Goal: Information Seeking & Learning: Learn about a topic

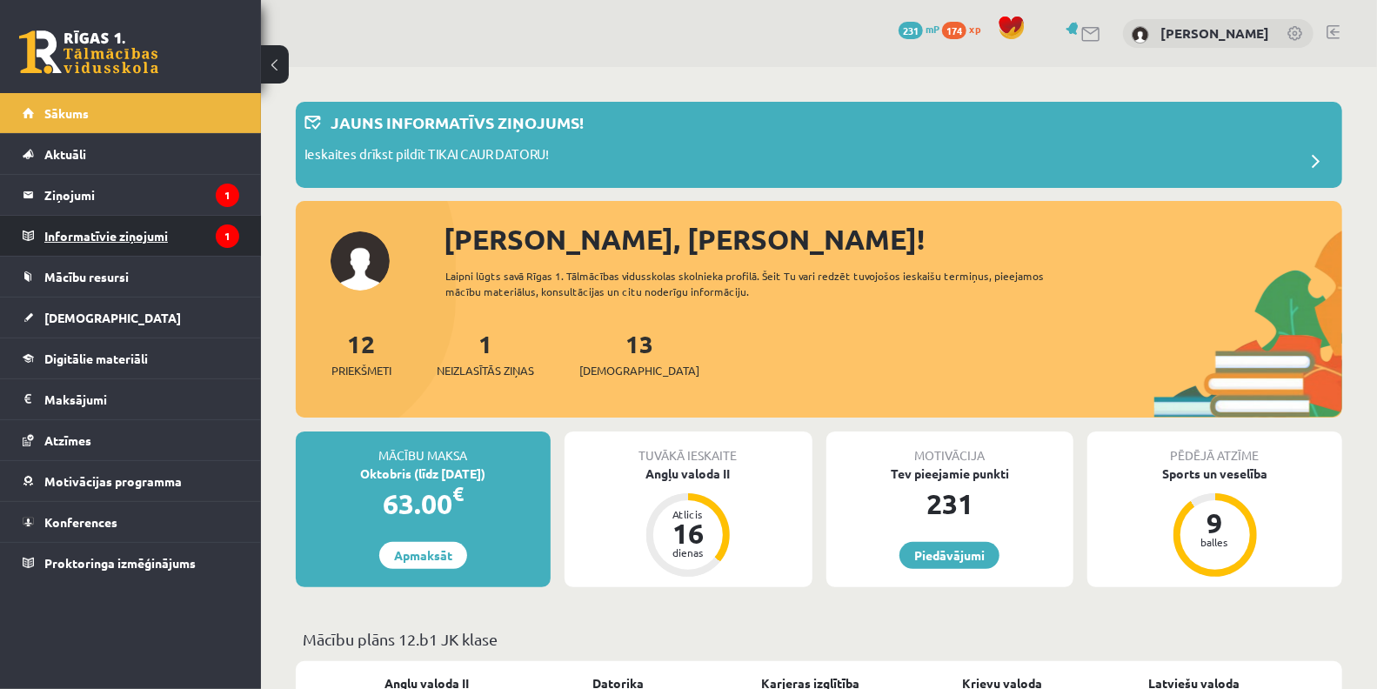
click at [116, 241] on legend "Informatīvie ziņojumi 1" at bounding box center [141, 236] width 195 height 40
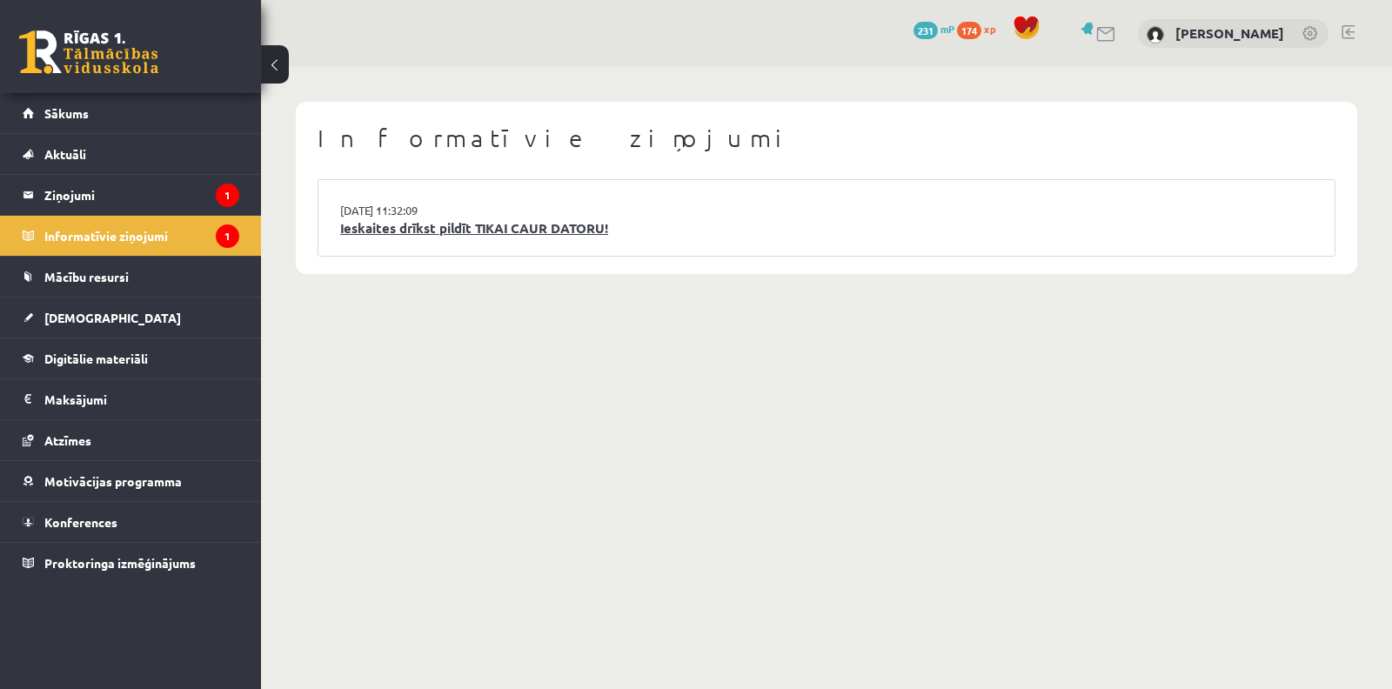
click at [464, 228] on link "Ieskaites drīkst pildīt TIKAI CAUR DATORU!" at bounding box center [826, 228] width 973 height 20
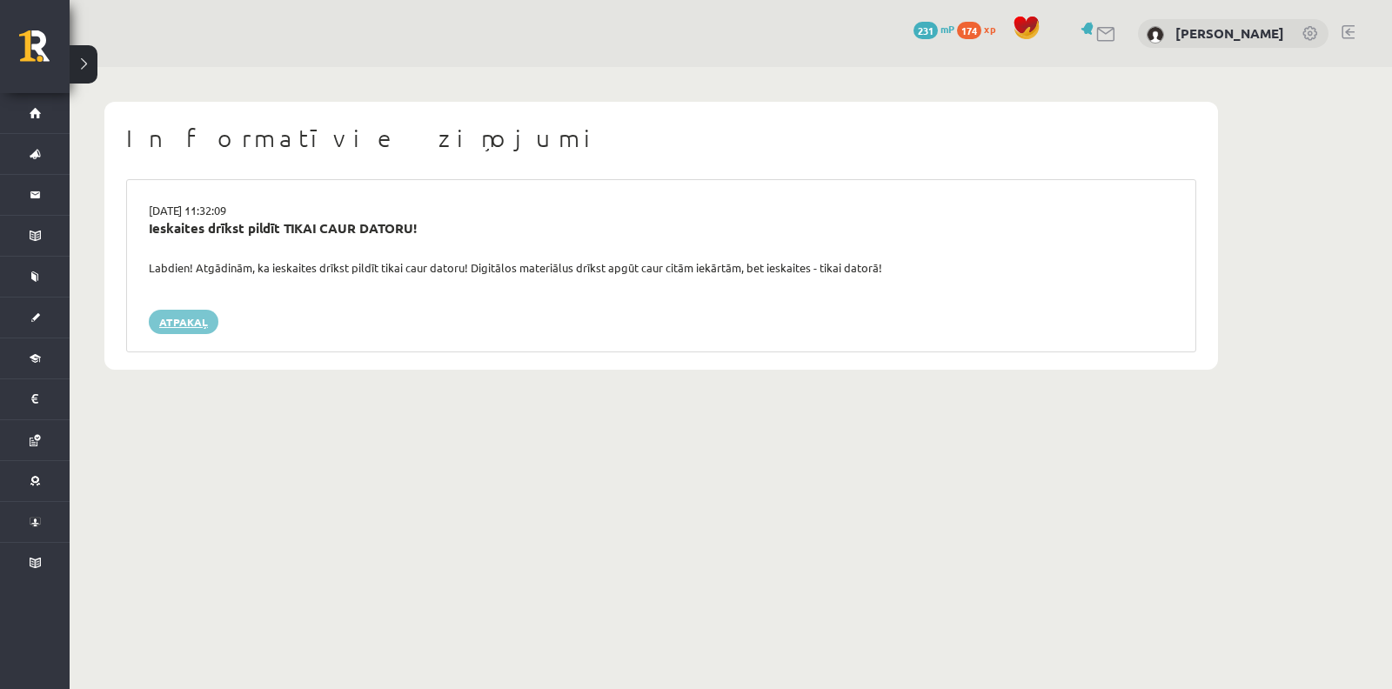
click at [211, 316] on link "Atpakaļ" at bounding box center [184, 322] width 70 height 24
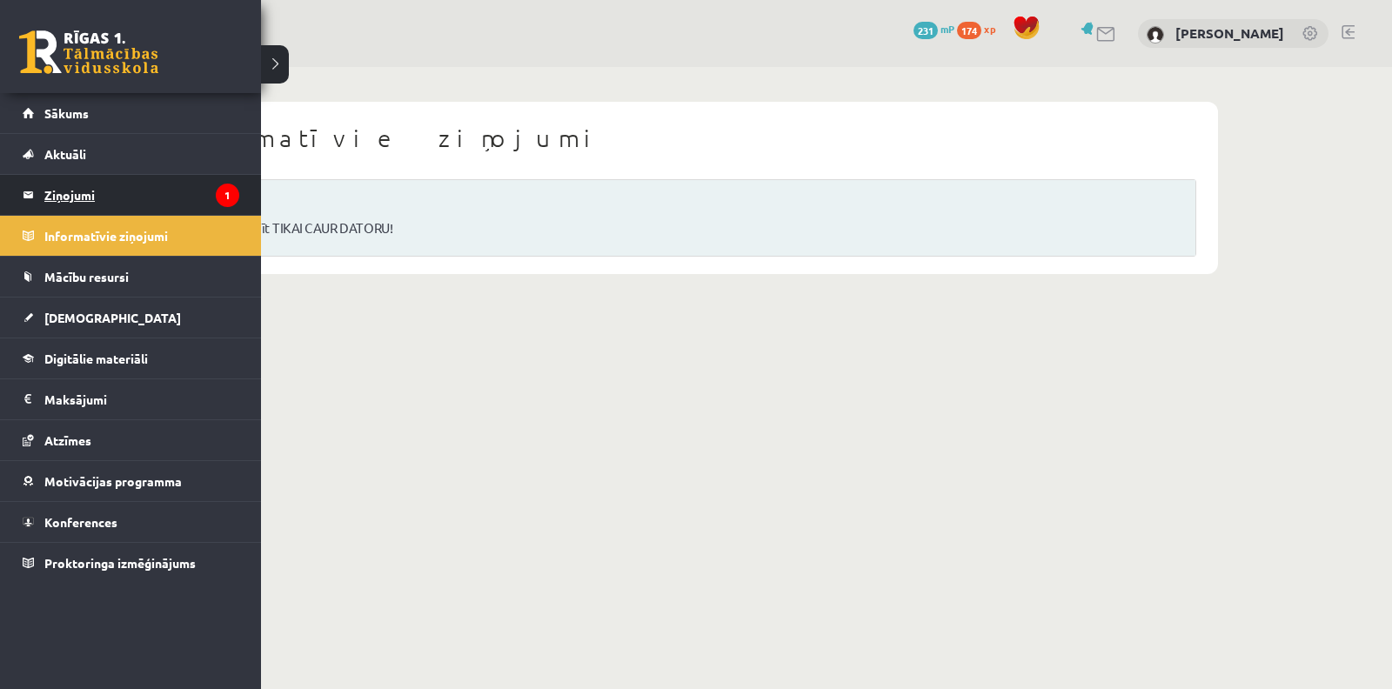
click at [52, 193] on legend "Ziņojumi 1" at bounding box center [141, 195] width 195 height 40
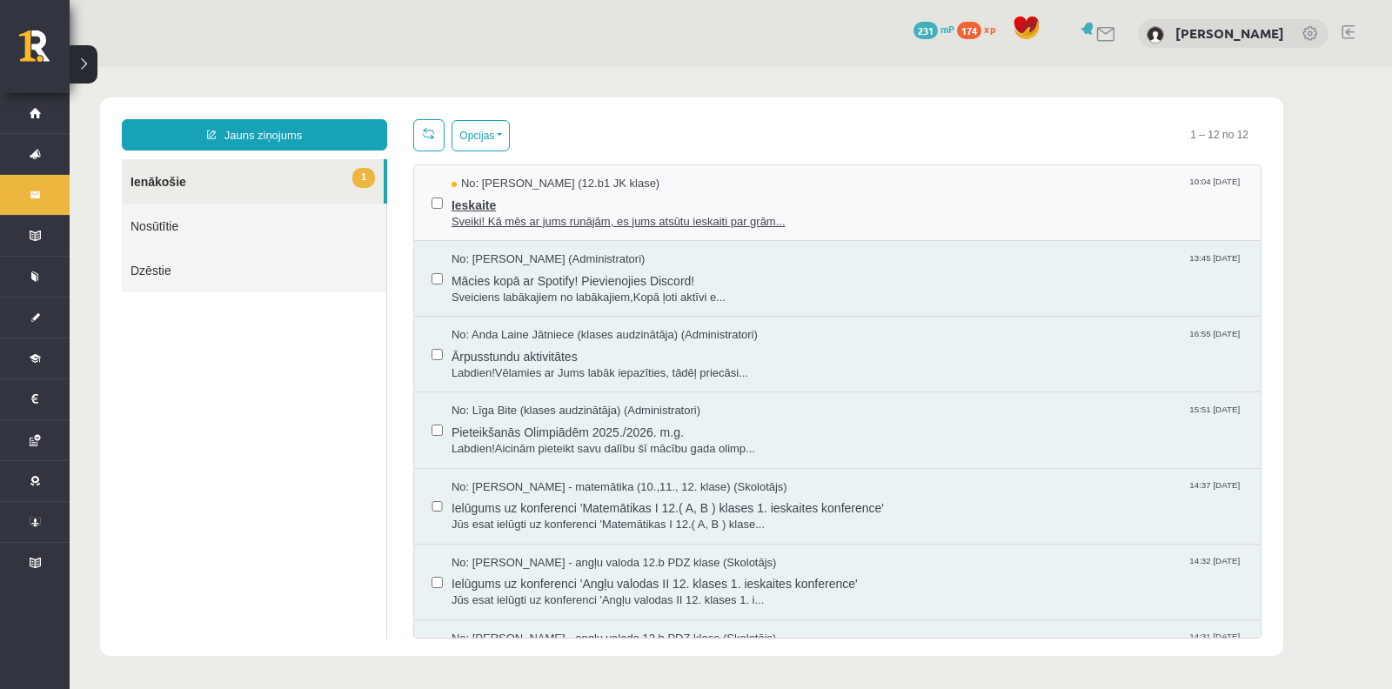
click at [584, 200] on span "Ieskaite" at bounding box center [848, 203] width 792 height 22
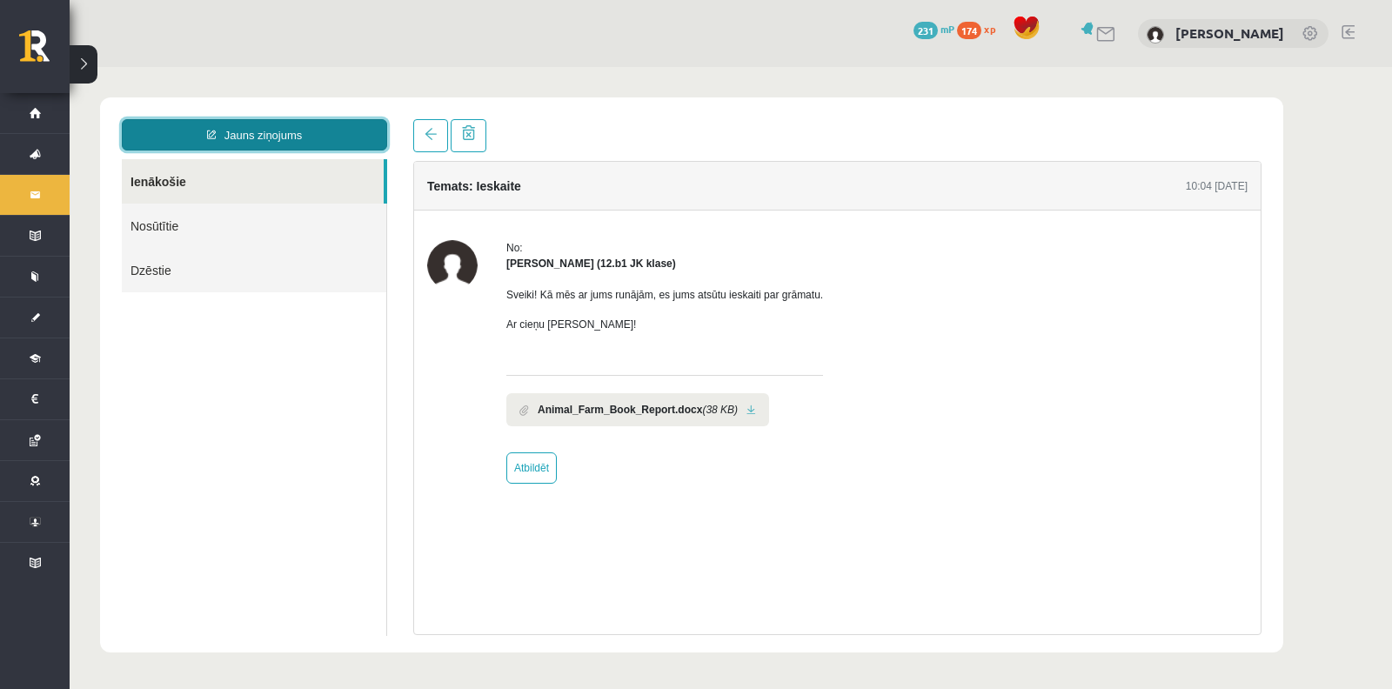
click at [292, 137] on link "Jauns ziņojums" at bounding box center [254, 134] width 265 height 31
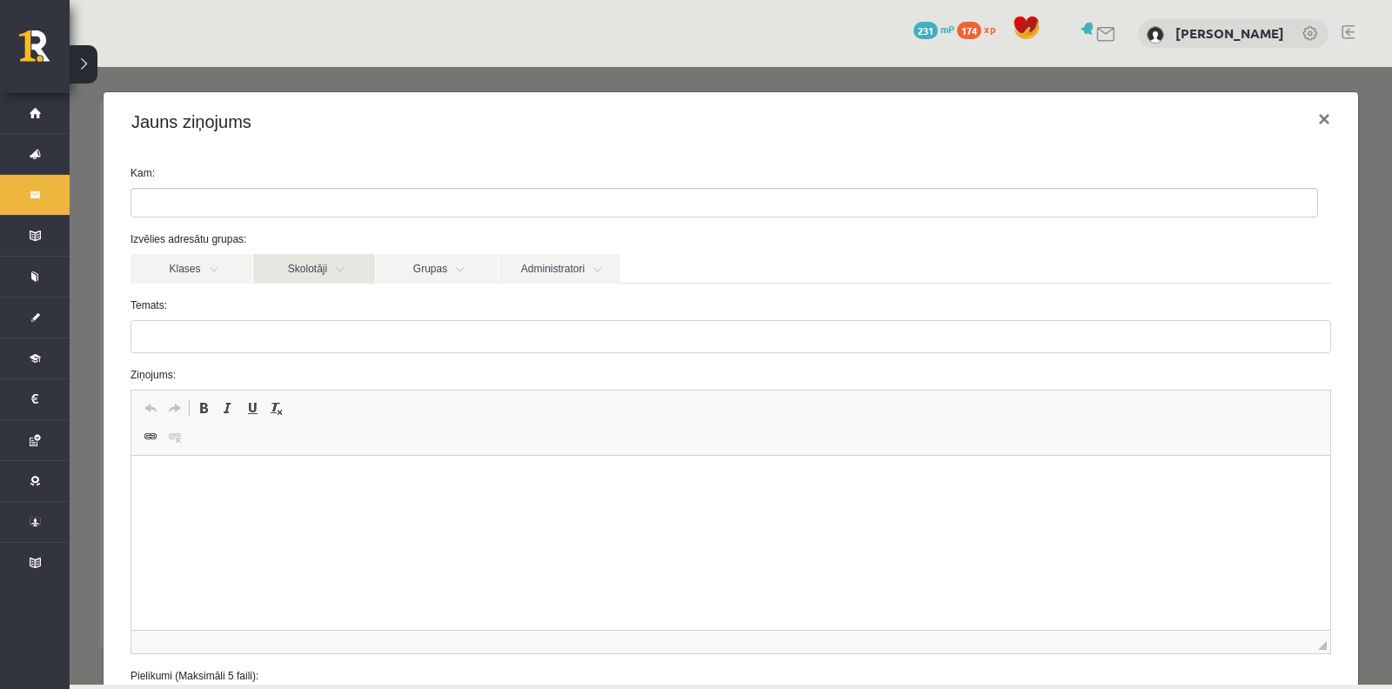
click at [290, 262] on link "Skolotāji" at bounding box center [314, 269] width 122 height 30
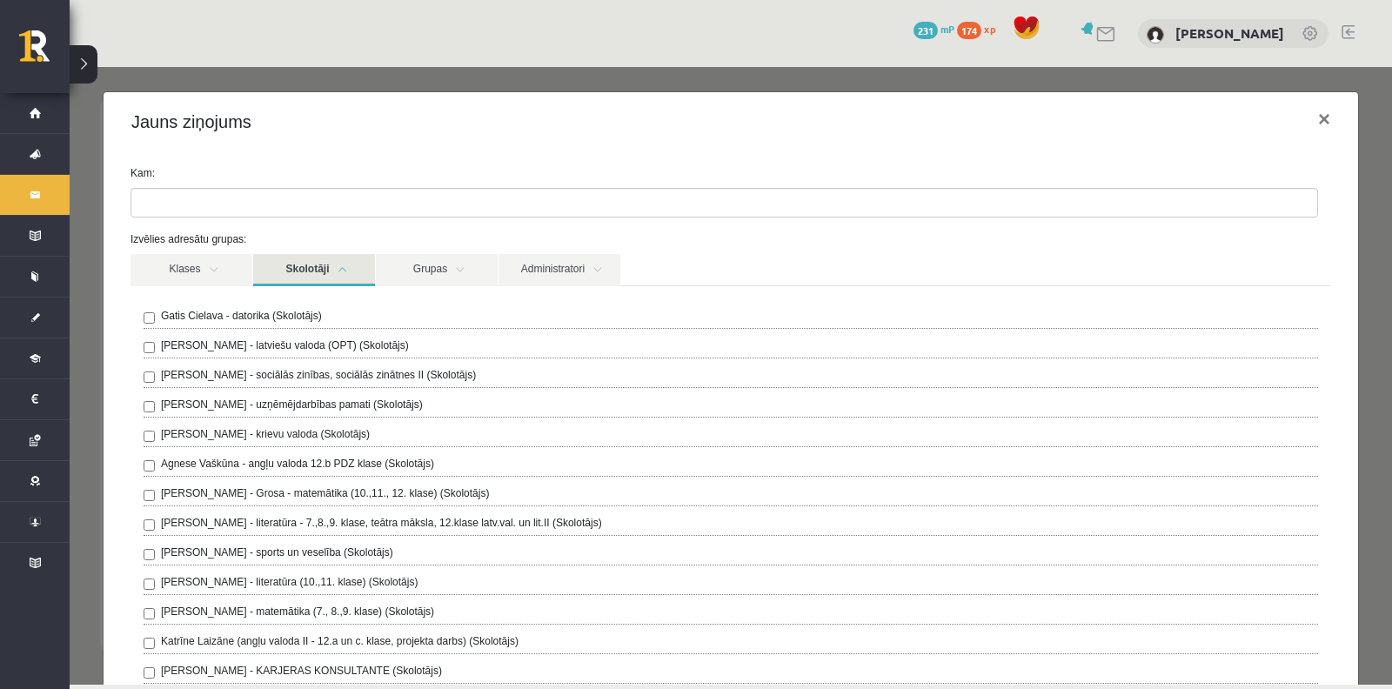
click at [340, 265] on link "Skolotāji" at bounding box center [314, 270] width 122 height 32
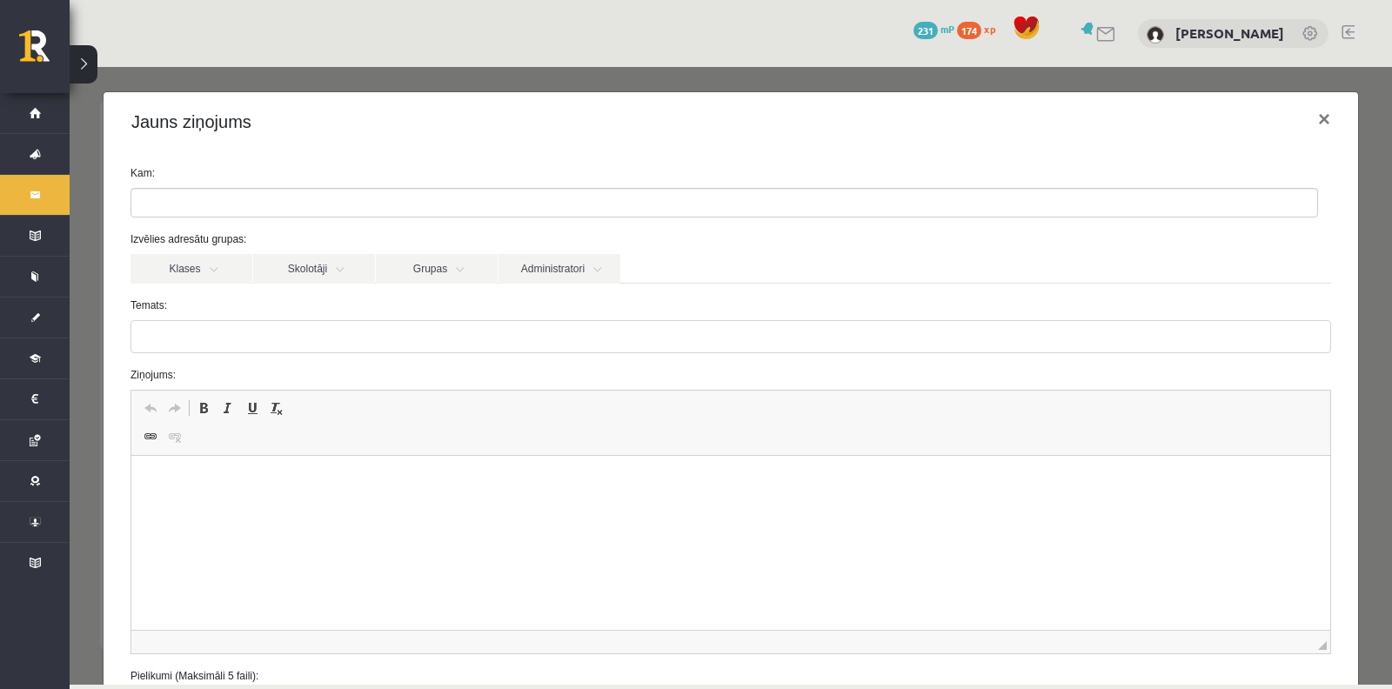
click at [310, 218] on form "Kam: Izvēlies adresātu grupas: Klases Skolotāji Grupas Administratori 12.b1 JK …" at bounding box center [730, 438] width 1227 height 546
click at [309, 211] on ul at bounding box center [724, 203] width 1186 height 28
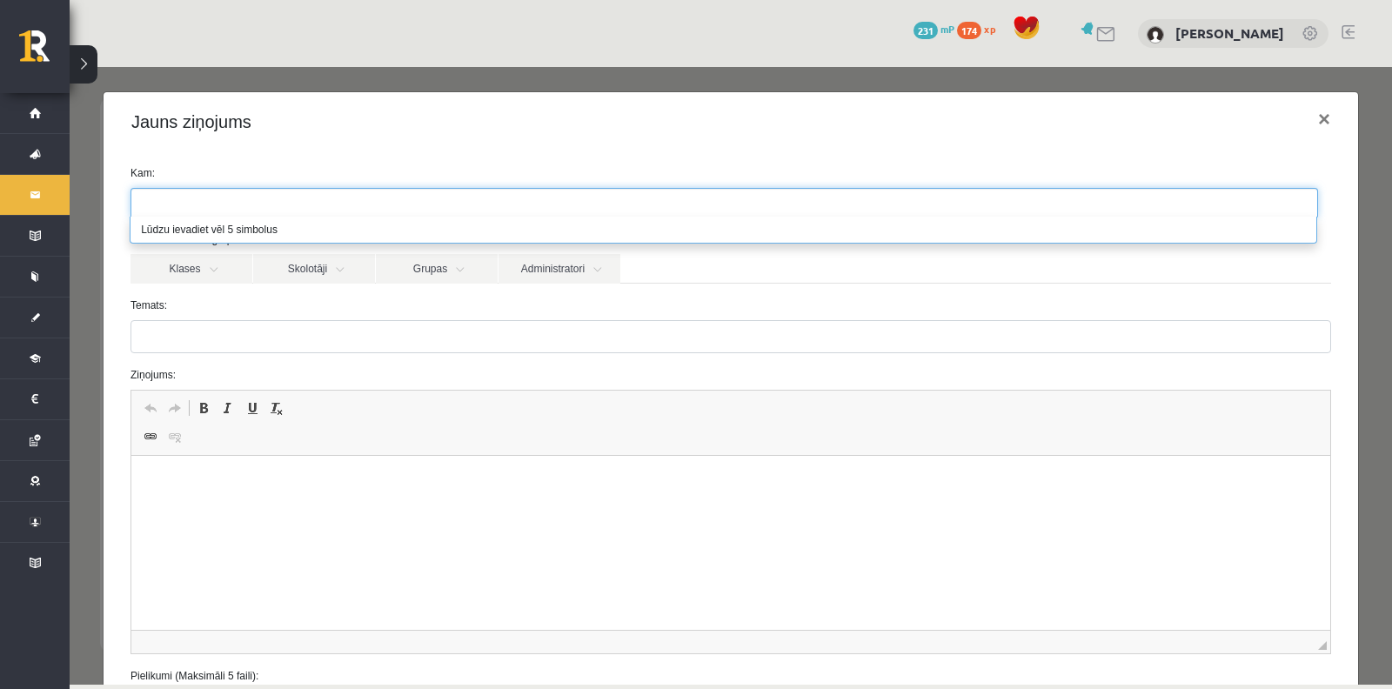
click at [332, 309] on label "Temats:" at bounding box center [730, 306] width 1227 height 16
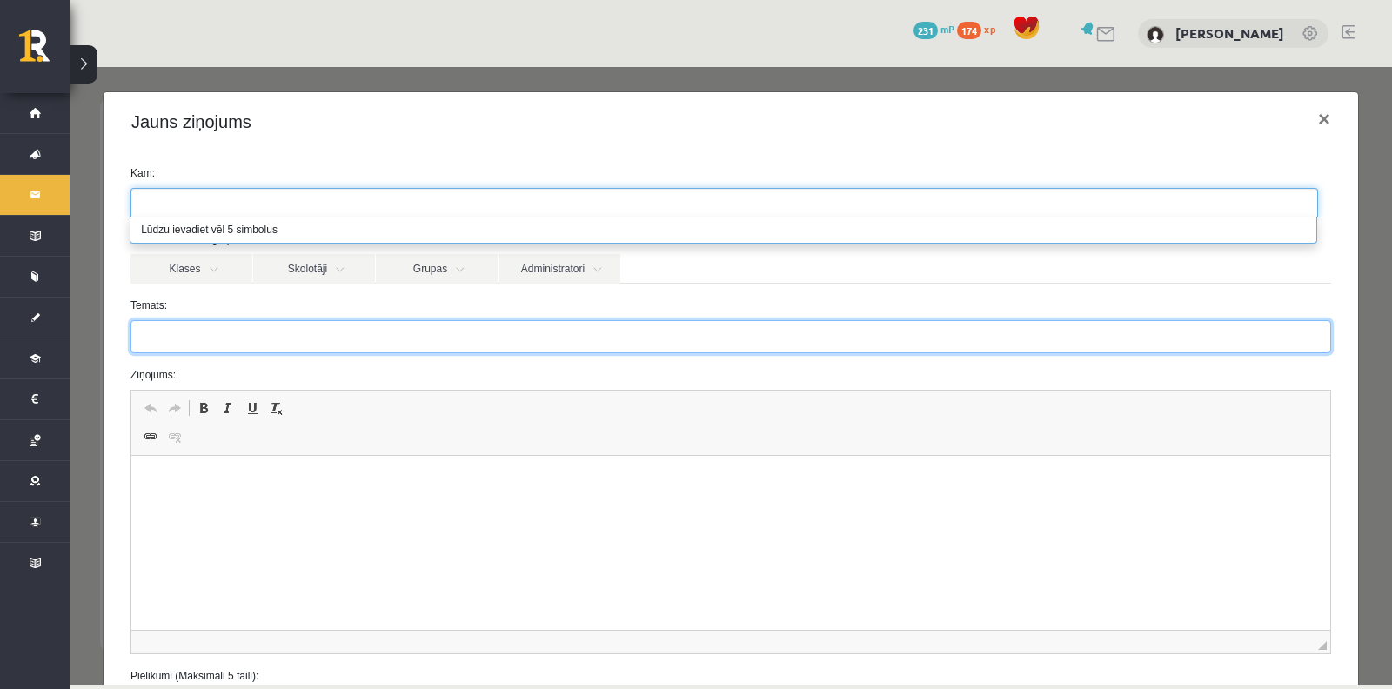
click at [332, 320] on input "Temats:" at bounding box center [731, 336] width 1201 height 33
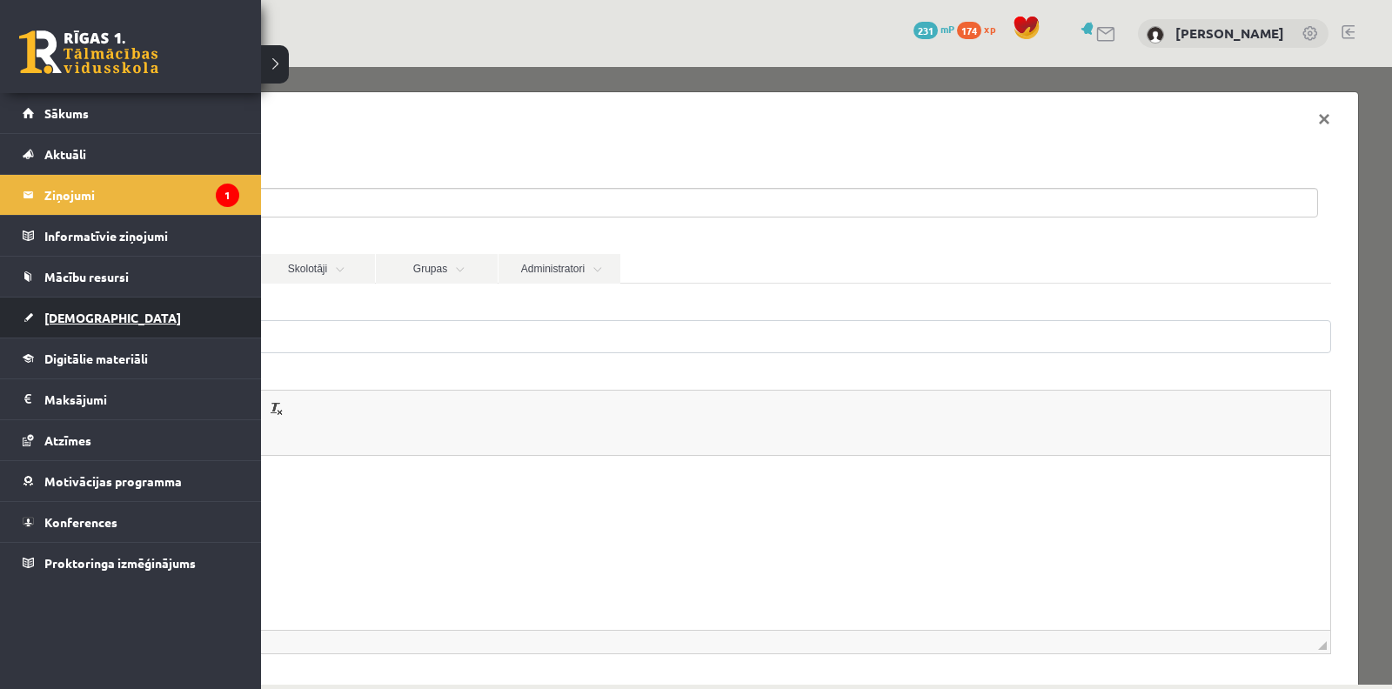
click at [111, 305] on link "[DEMOGRAPHIC_DATA]" at bounding box center [131, 318] width 217 height 40
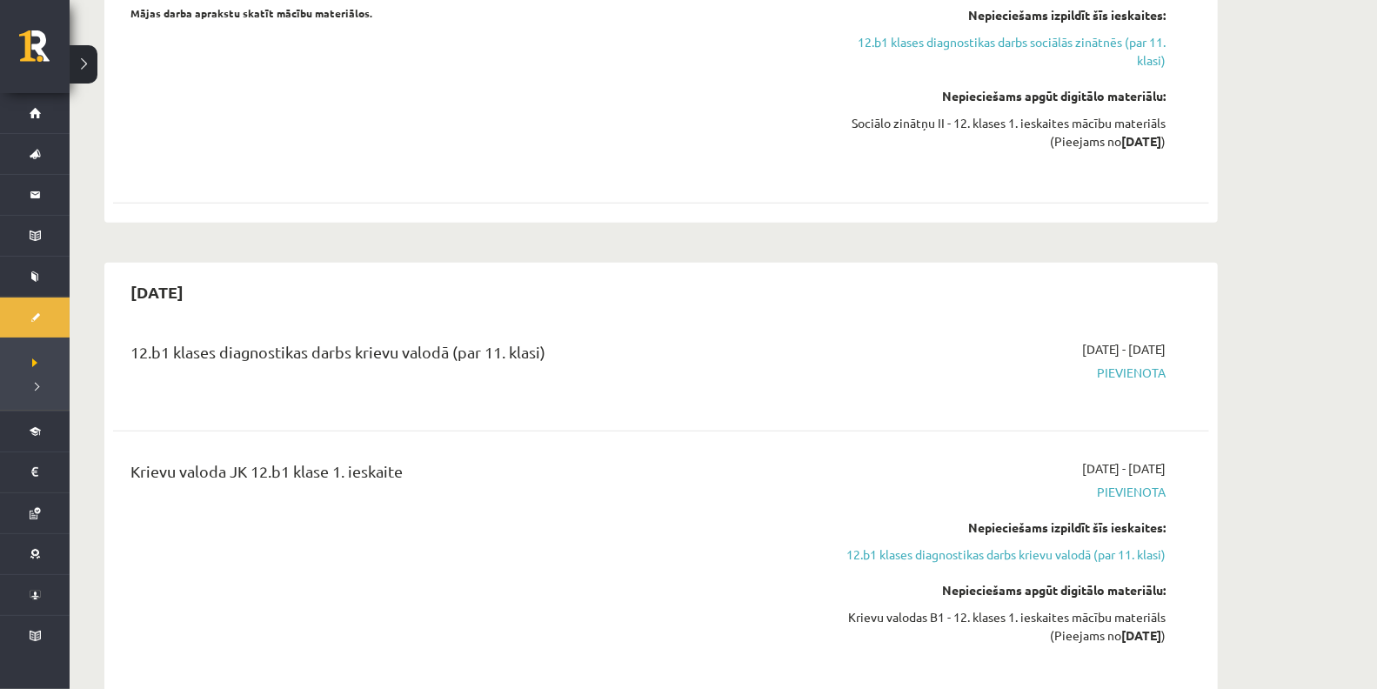
scroll to position [870, 0]
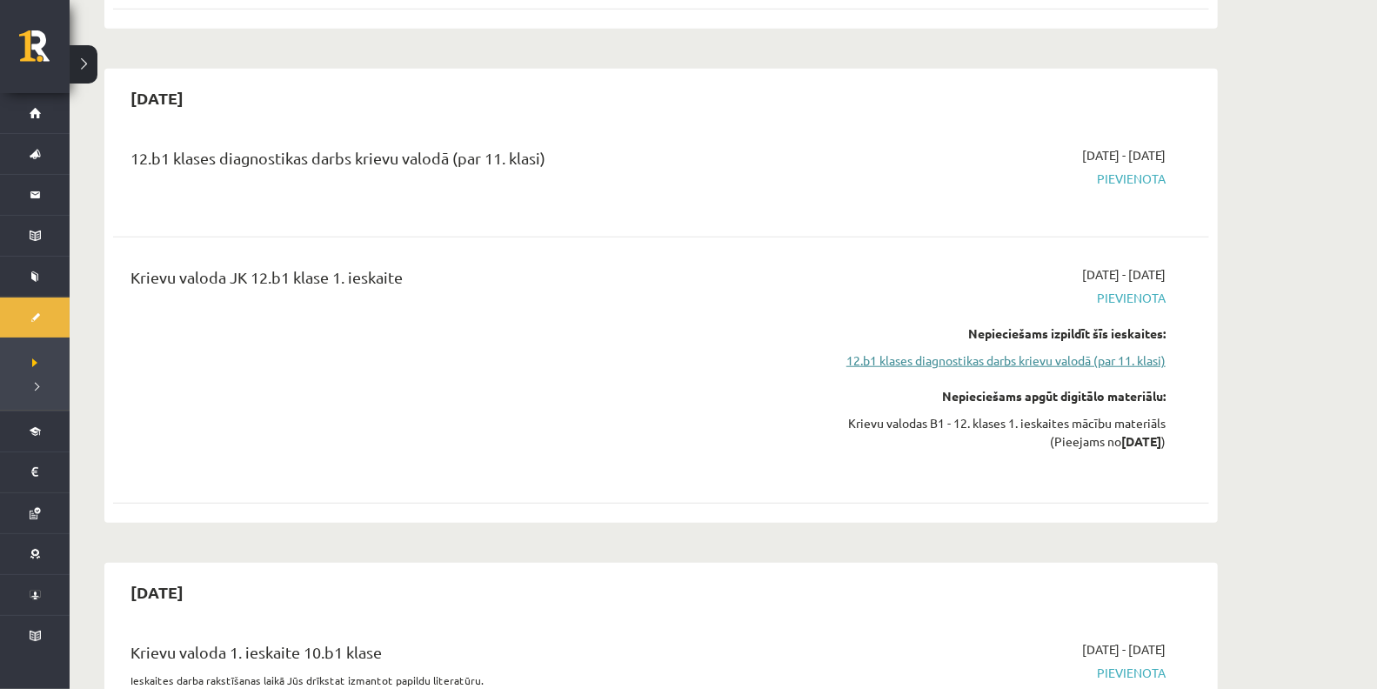
click at [920, 359] on link "12.b1 klases diagnostikas darbs krievu valodā (par 11. klasi)" at bounding box center [1002, 361] width 328 height 18
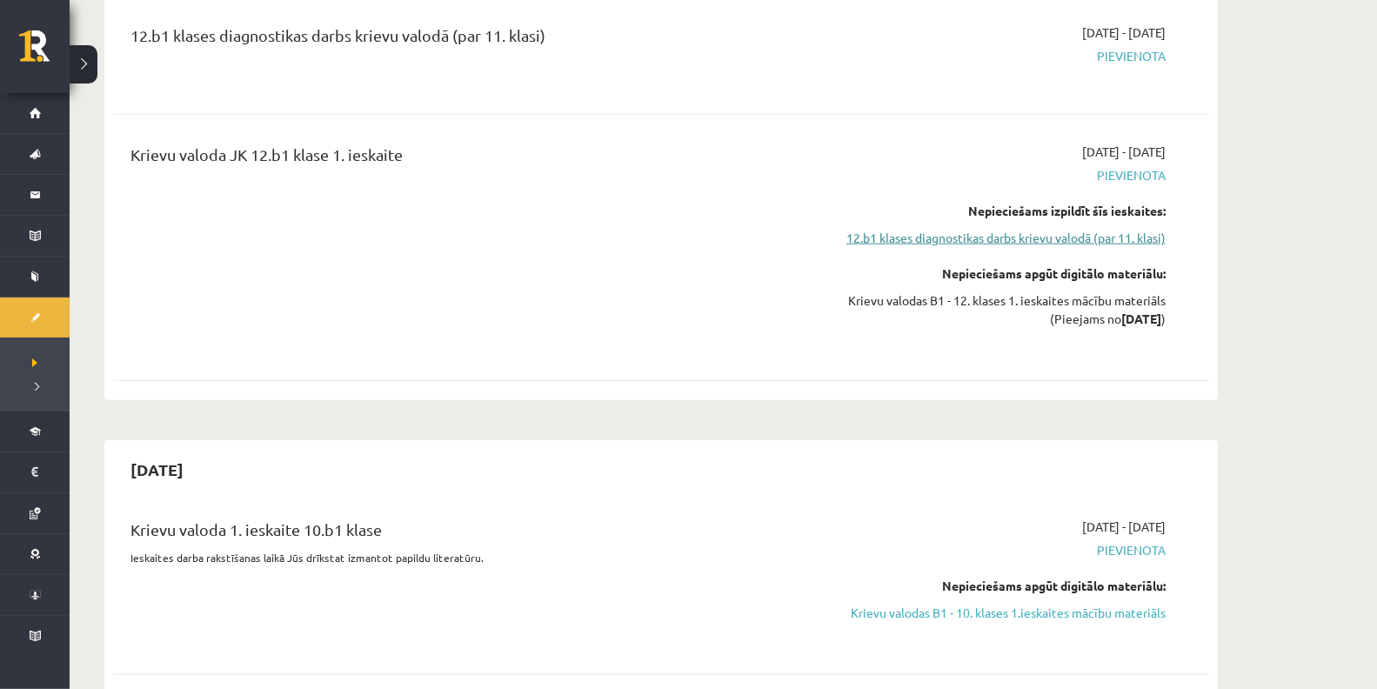
click at [952, 229] on link "12.b1 klases diagnostikas darbs krievu valodā (par 11. klasi)" at bounding box center [1002, 238] width 328 height 18
click at [1067, 234] on link "12.b1 klases diagnostikas darbs krievu valodā (par 11. klasi)" at bounding box center [1002, 238] width 328 height 18
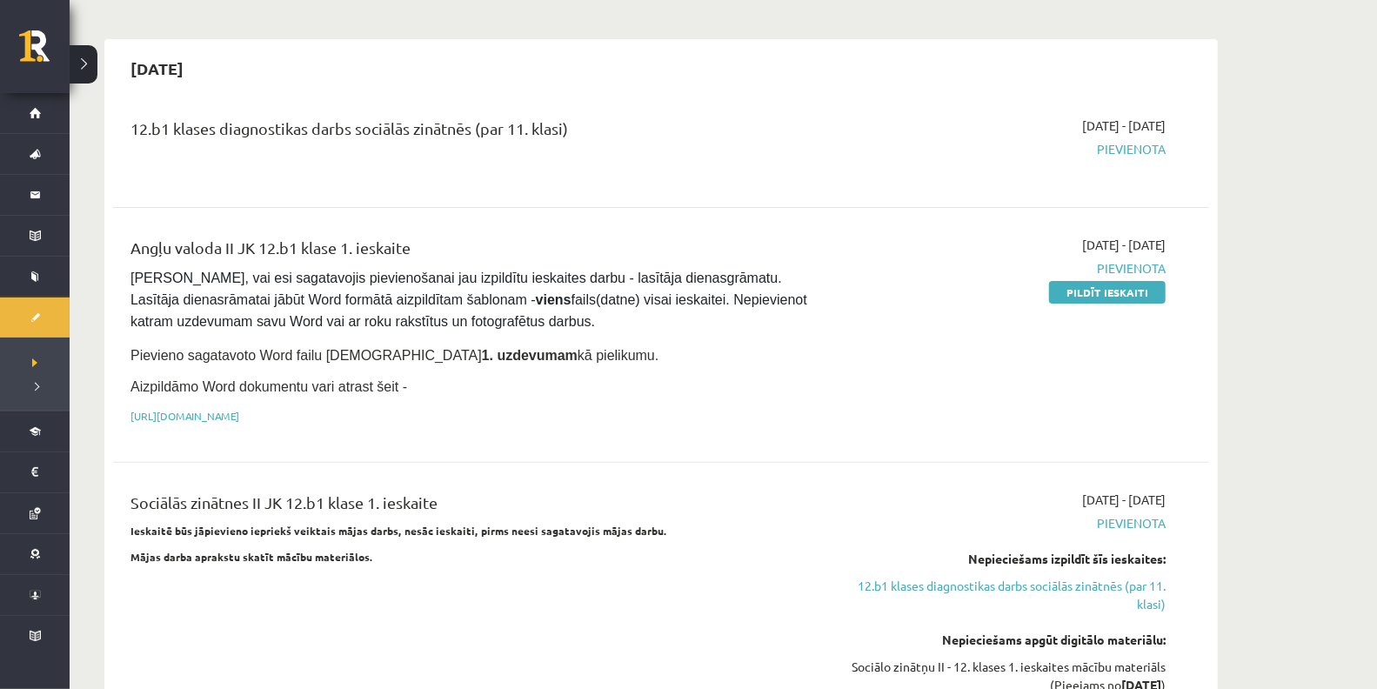
scroll to position [0, 0]
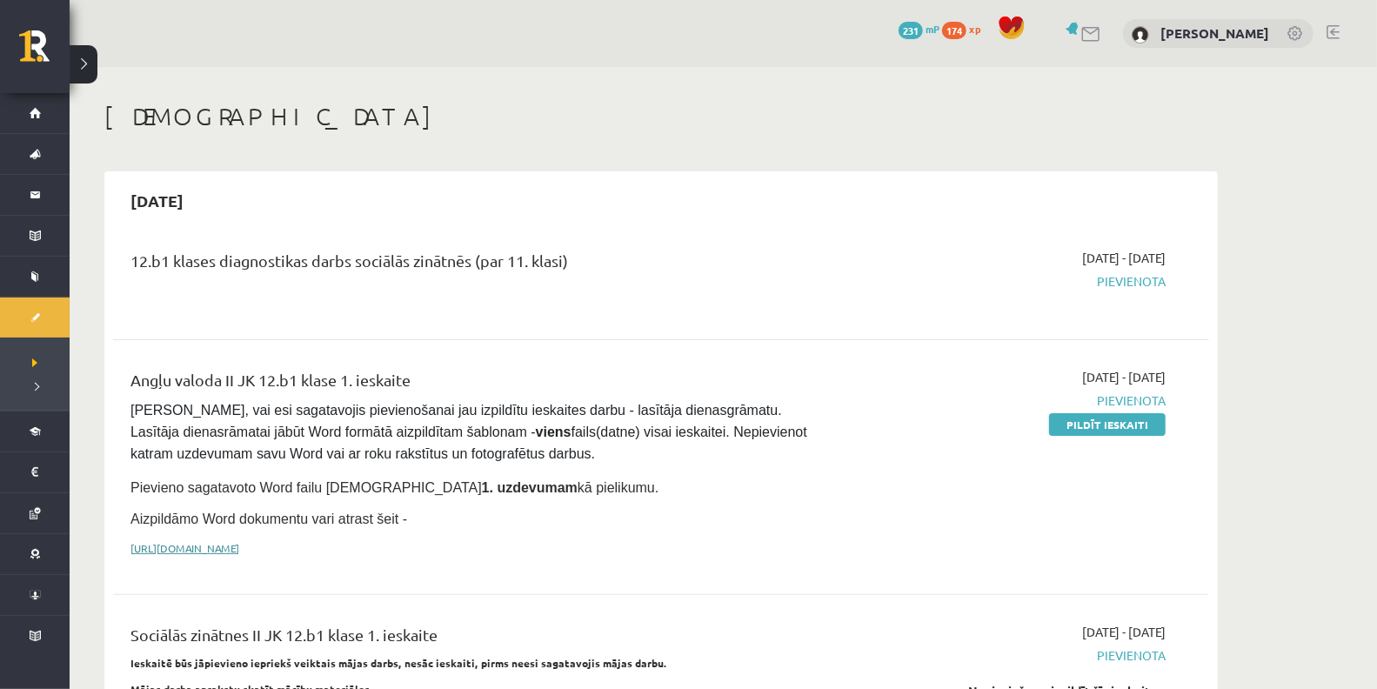
click at [239, 545] on link "[URL][DOMAIN_NAME]" at bounding box center [185, 548] width 109 height 14
click at [1132, 401] on span "Pievienota" at bounding box center [1002, 401] width 328 height 18
